Goal: Transaction & Acquisition: Download file/media

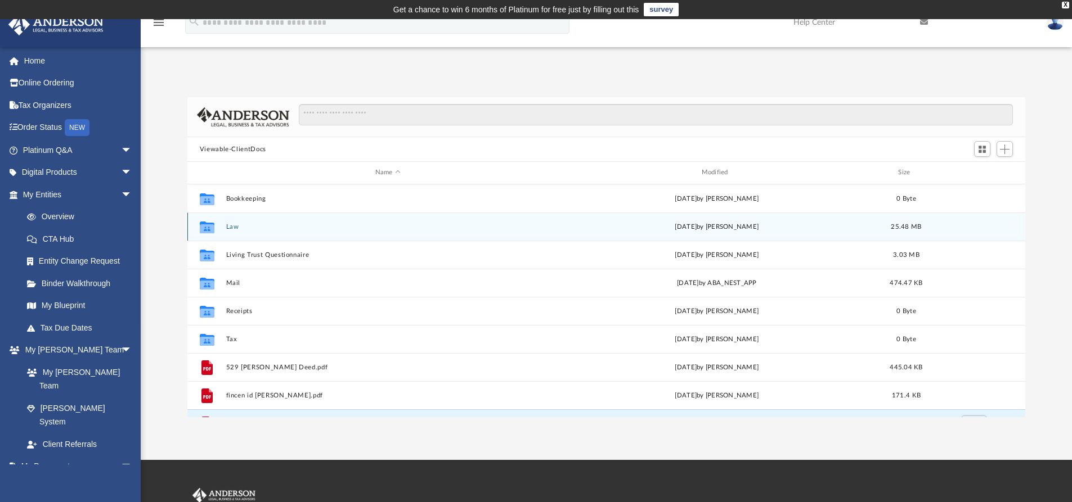
click at [235, 225] on button "Law" at bounding box center [388, 226] width 324 height 7
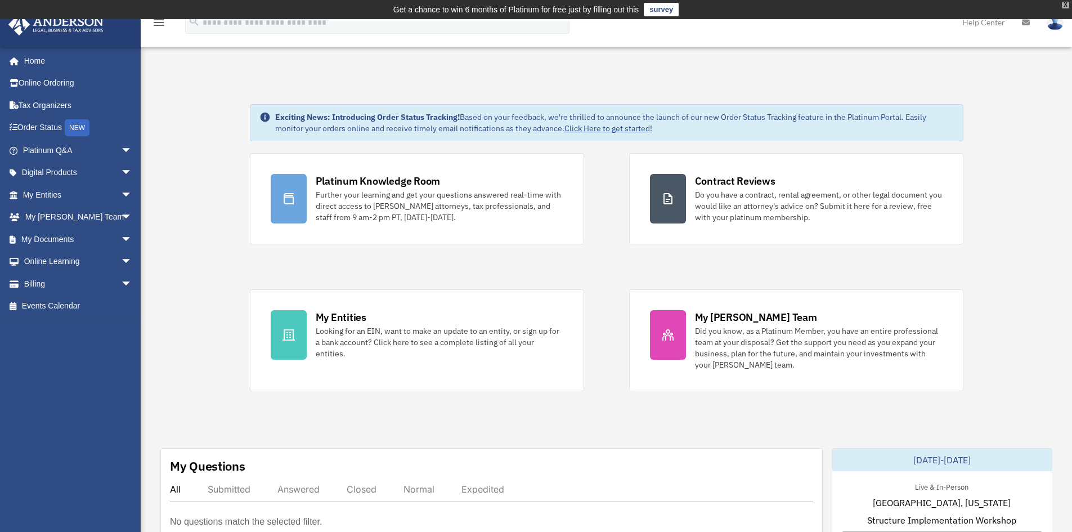
click at [1066, 7] on div "X" at bounding box center [1065, 5] width 7 height 7
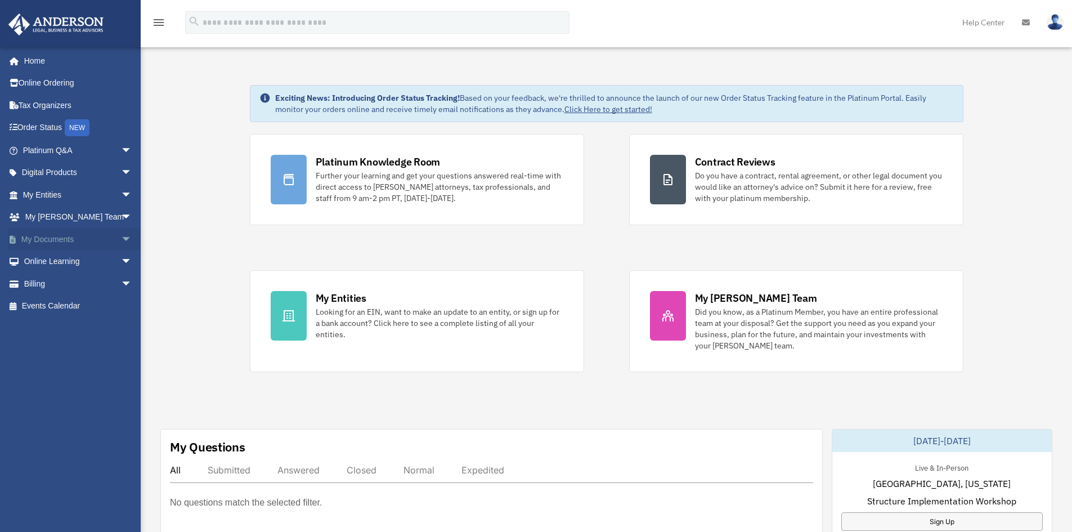
click at [49, 238] on link "My Documents arrow_drop_down" at bounding box center [78, 239] width 141 height 23
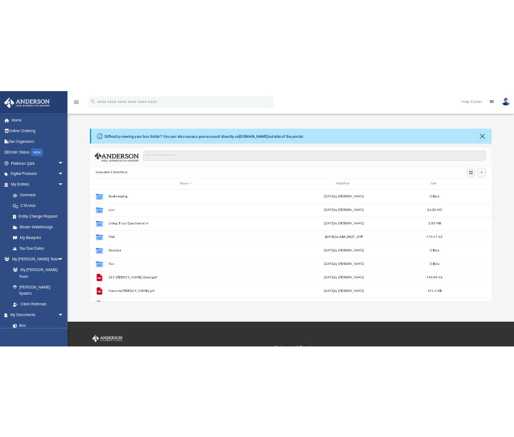
scroll to position [248, 829]
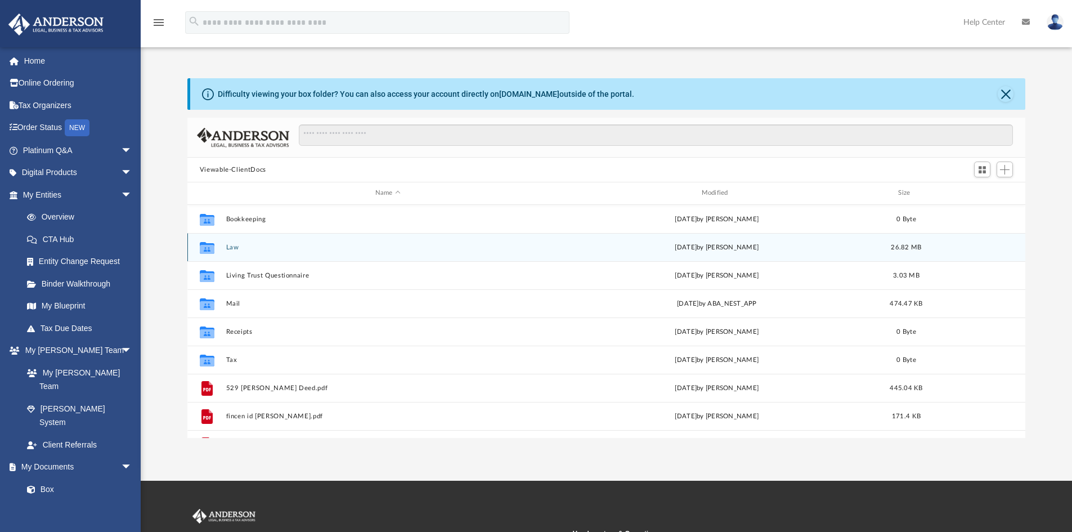
click at [232, 245] on button "Law" at bounding box center [388, 247] width 324 height 7
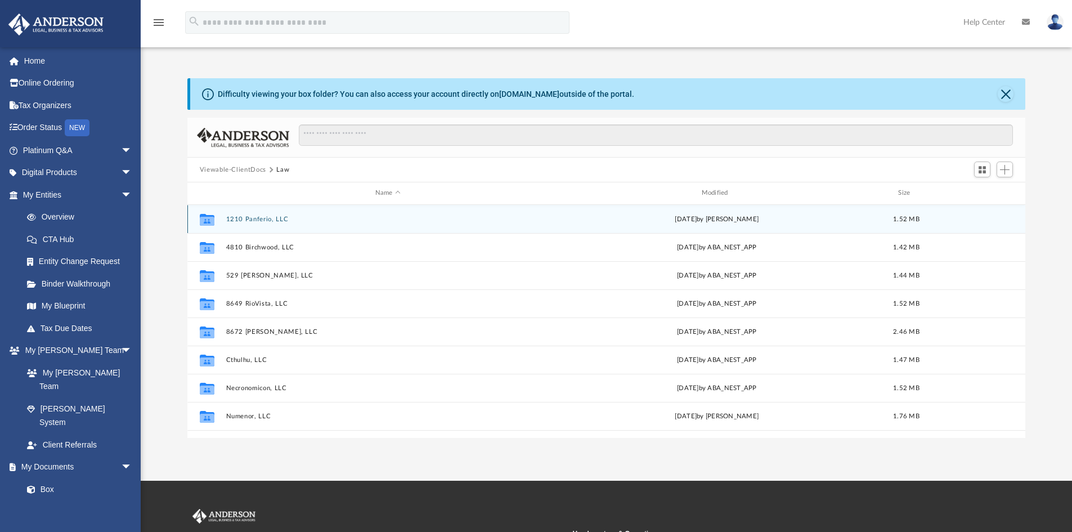
click at [239, 217] on button "1210 Panferio, LLC" at bounding box center [388, 218] width 324 height 7
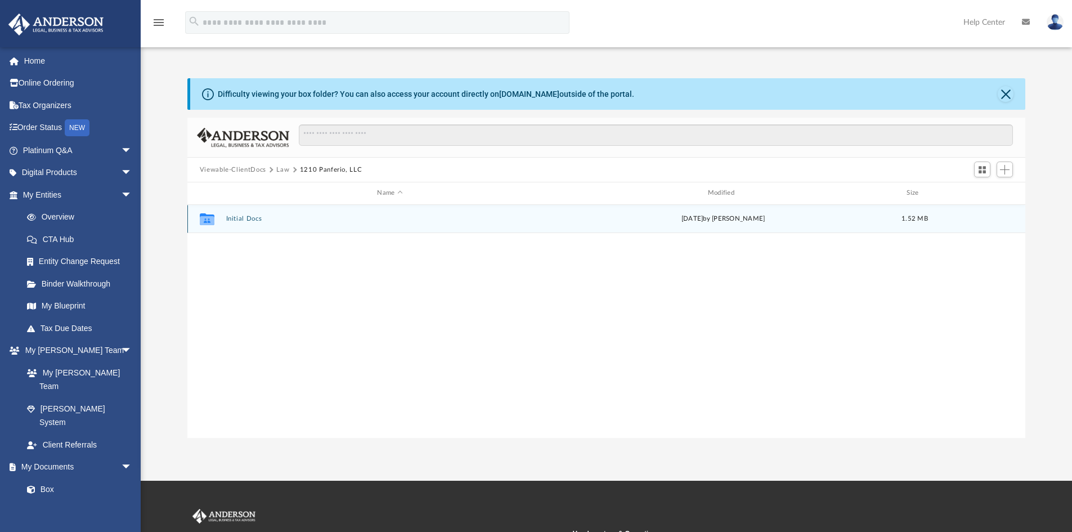
click at [222, 219] on div "Collaborated Folder Initial Docs today by Brandi Williamson 1.52 MB" at bounding box center [606, 219] width 838 height 28
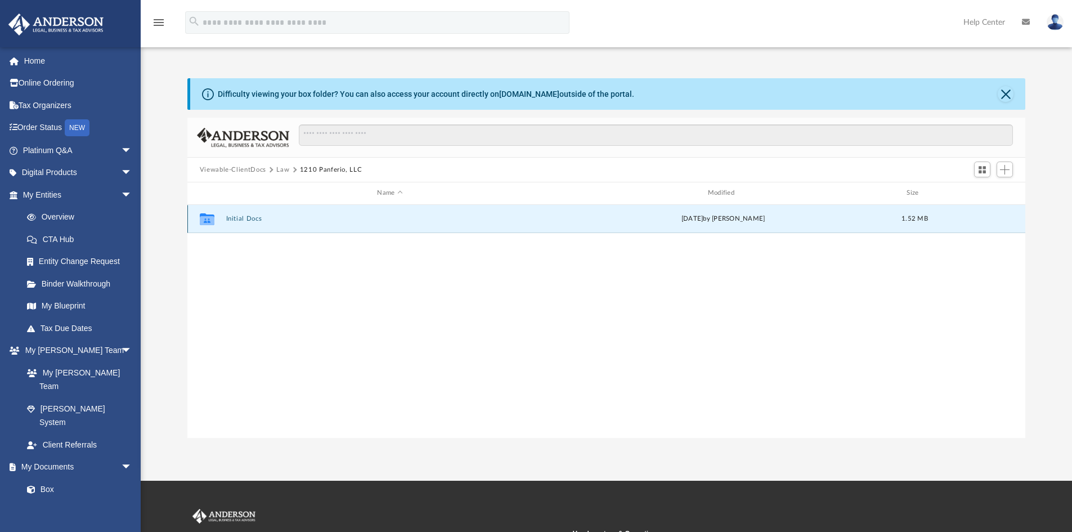
click at [246, 217] on button "Initial Docs" at bounding box center [390, 218] width 328 height 7
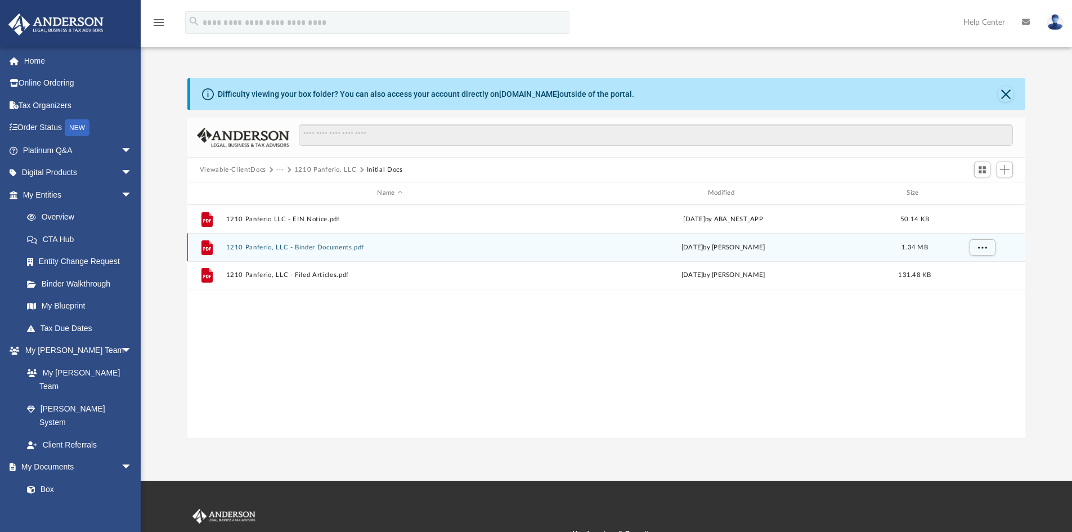
click at [321, 247] on button "1210 Panferio, LLC - Binder Documents.pdf" at bounding box center [390, 247] width 328 height 7
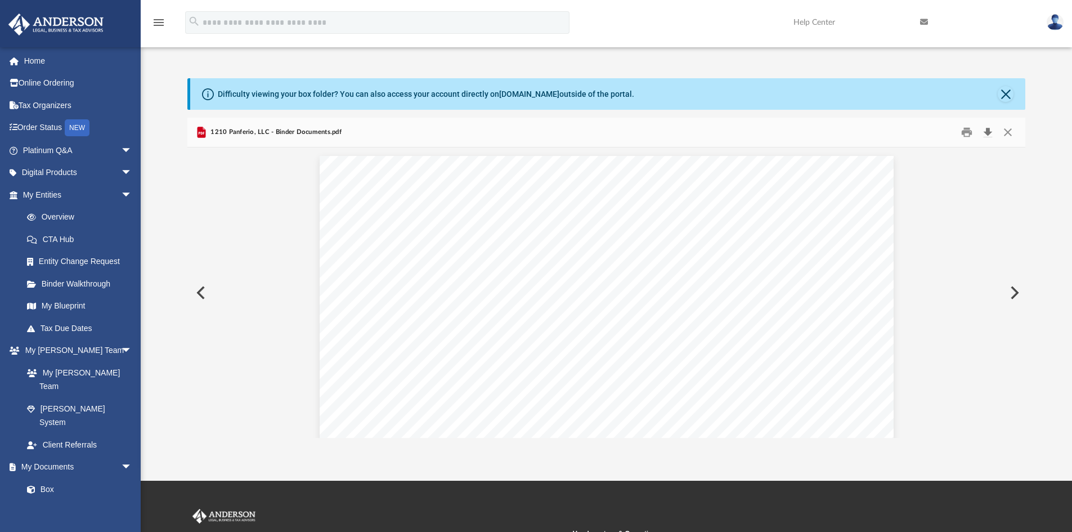
click at [986, 131] on button "Download" at bounding box center [987, 132] width 20 height 17
